Goal: Information Seeking & Learning: Learn about a topic

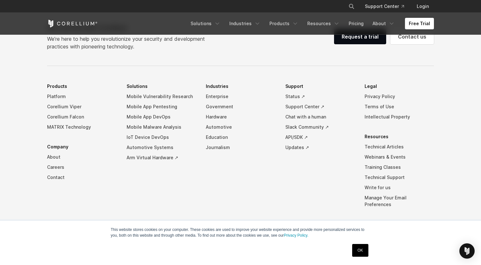
scroll to position [1481, 0]
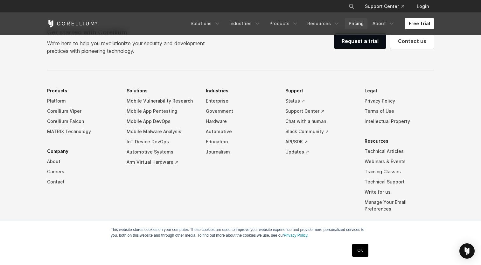
click at [354, 25] on link "Pricing" at bounding box center [356, 23] width 23 height 11
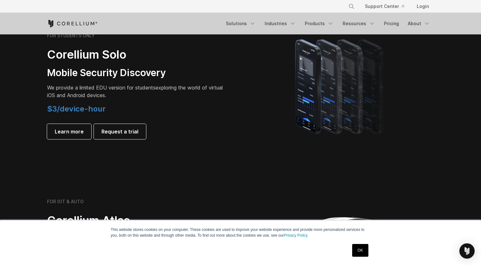
scroll to position [456, 0]
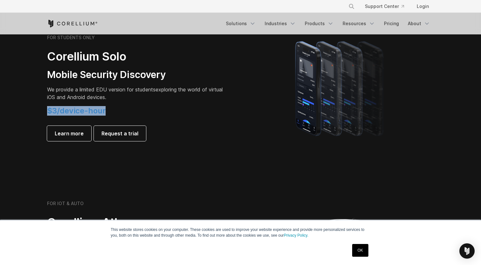
drag, startPoint x: 49, startPoint y: 111, endPoint x: 123, endPoint y: 111, distance: 74.8
click at [123, 111] on h4 "$3/device-hour" at bounding box center [136, 111] width 178 height 10
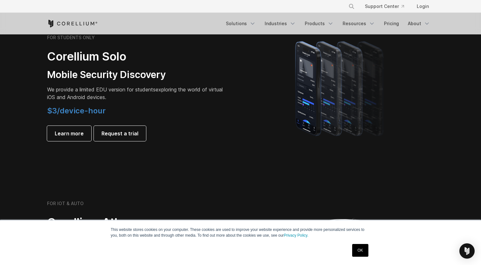
click at [115, 112] on h4 "$3/device-hour" at bounding box center [136, 111] width 178 height 10
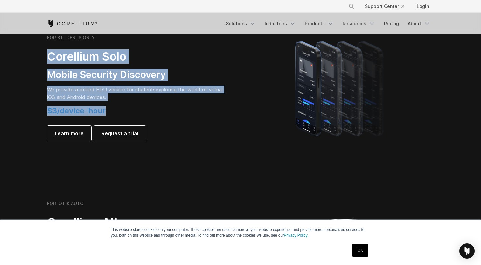
drag, startPoint x: 115, startPoint y: 112, endPoint x: 40, endPoint y: 54, distance: 94.6
click at [40, 54] on section "FOR STUDENTS ONLY Corellium Solo Mobile Security Discovery We provide a limited…" at bounding box center [240, 88] width 481 height 152
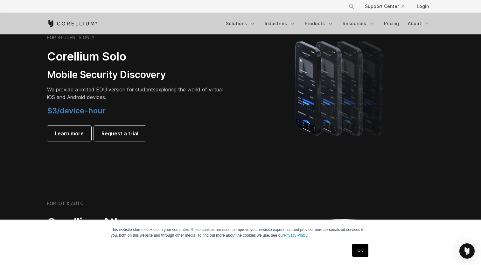
click at [40, 54] on section "FOR STUDENTS ONLY Corellium Solo Mobile Security Discovery We provide a limited…" at bounding box center [240, 88] width 481 height 152
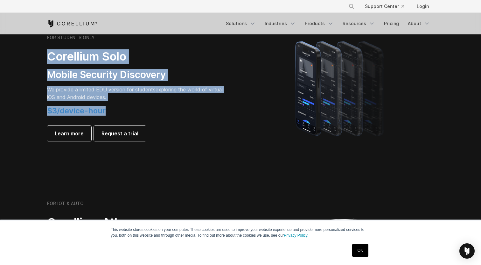
drag, startPoint x: 49, startPoint y: 57, endPoint x: 126, endPoint y: 121, distance: 100.4
click at [126, 120] on div "FOR STUDENTS ONLY Corellium Solo Mobile Security Discovery We provide a limited…" at bounding box center [136, 88] width 178 height 106
click at [126, 121] on div "$3/device-hour Learn more Request a trial" at bounding box center [136, 123] width 178 height 35
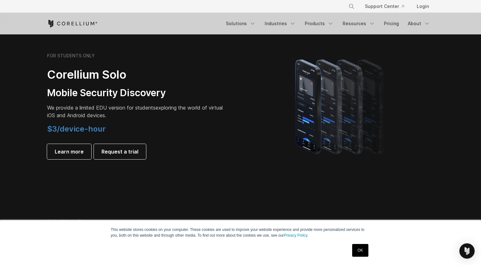
scroll to position [437, 0]
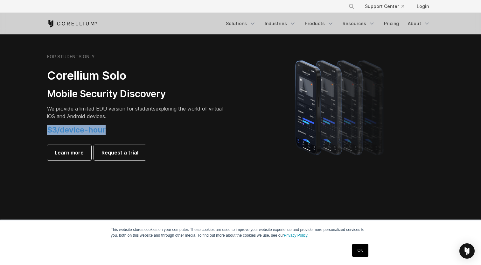
drag, startPoint x: 44, startPoint y: 130, endPoint x: 116, endPoint y: 130, distance: 72.5
click at [116, 130] on div "FOR STUDENTS ONLY Corellium Solo Mobile Security Discovery We provide a limited…" at bounding box center [141, 107] width 200 height 106
click at [116, 130] on h4 "$3/device-hour" at bounding box center [136, 130] width 178 height 10
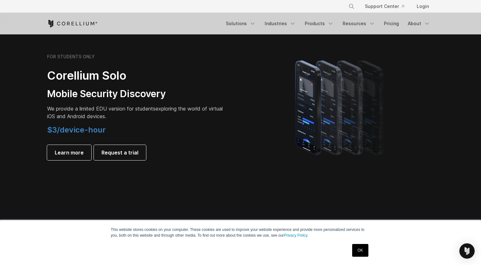
click at [96, 112] on p "We provide a limited EDU version for students exploring the world of virtual iO…" at bounding box center [136, 112] width 178 height 15
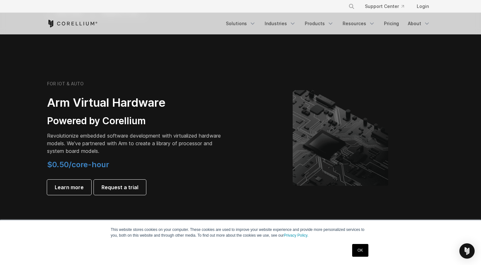
scroll to position [739, 0]
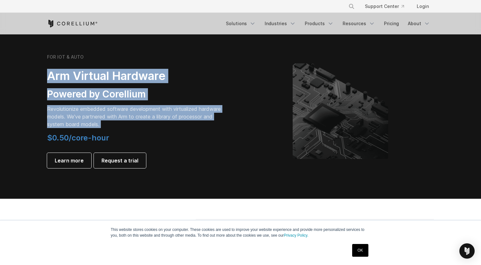
drag, startPoint x: 49, startPoint y: 74, endPoint x: 141, endPoint y: 133, distance: 109.0
click at [141, 133] on div "FOR IOT & AUTO Arm Virtual Hardware Powered by Corellium Revolutionize embedded…" at bounding box center [136, 111] width 178 height 114
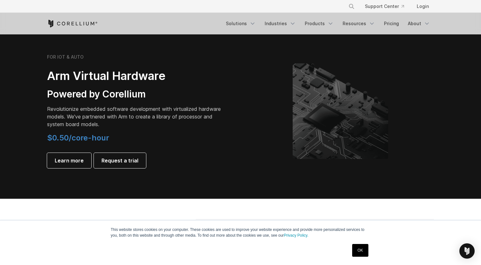
click at [141, 133] on div "FOR IOT & AUTO Arm Virtual Hardware Powered by Corellium Revolutionize embedded…" at bounding box center [136, 111] width 178 height 114
click at [132, 136] on h4 "$0.50/core-hour" at bounding box center [136, 138] width 178 height 10
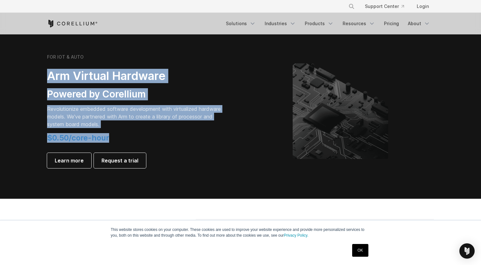
drag, startPoint x: 127, startPoint y: 141, endPoint x: 47, endPoint y: 74, distance: 104.3
click at [47, 74] on div "FOR IOT & AUTO Arm Virtual Hardware Powered by Corellium Revolutionize embedded…" at bounding box center [136, 111] width 178 height 114
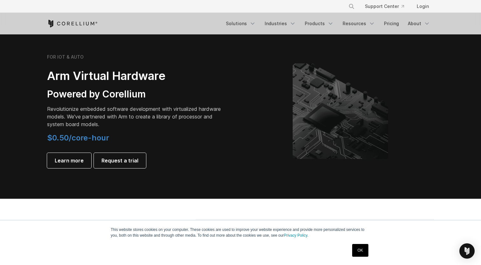
click at [47, 74] on h2 "Arm Virtual Hardware" at bounding box center [136, 76] width 178 height 14
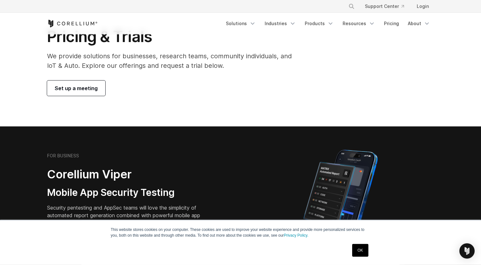
scroll to position [0, 0]
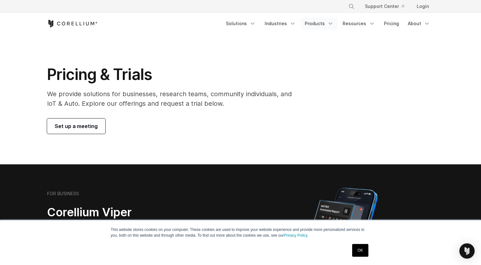
click at [315, 28] on link "Products" at bounding box center [319, 23] width 37 height 11
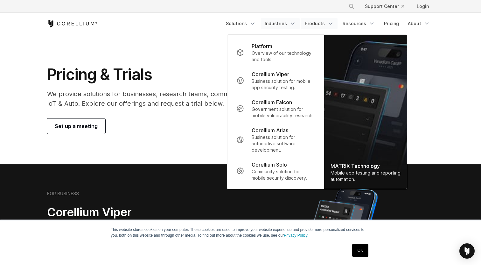
click at [283, 23] on link "Industries" at bounding box center [280, 23] width 39 height 11
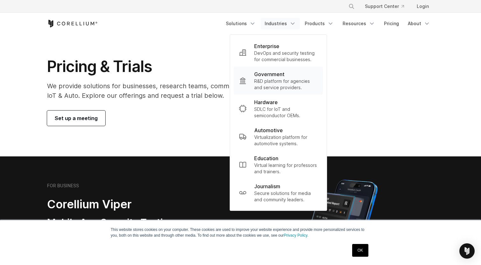
scroll to position [11, 0]
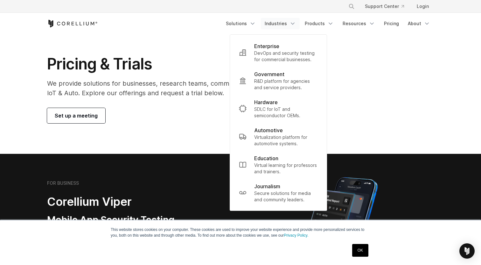
click at [184, 48] on section "Pricing & Trials We provide solutions for businesses, research teams, community…" at bounding box center [240, 89] width 481 height 130
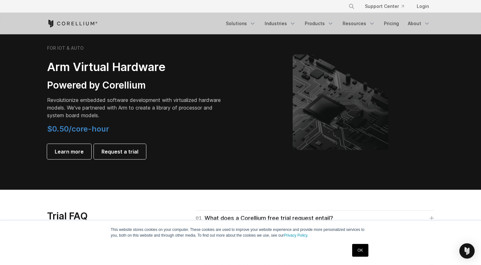
scroll to position [514, 0]
